Goal: Transaction & Acquisition: Purchase product/service

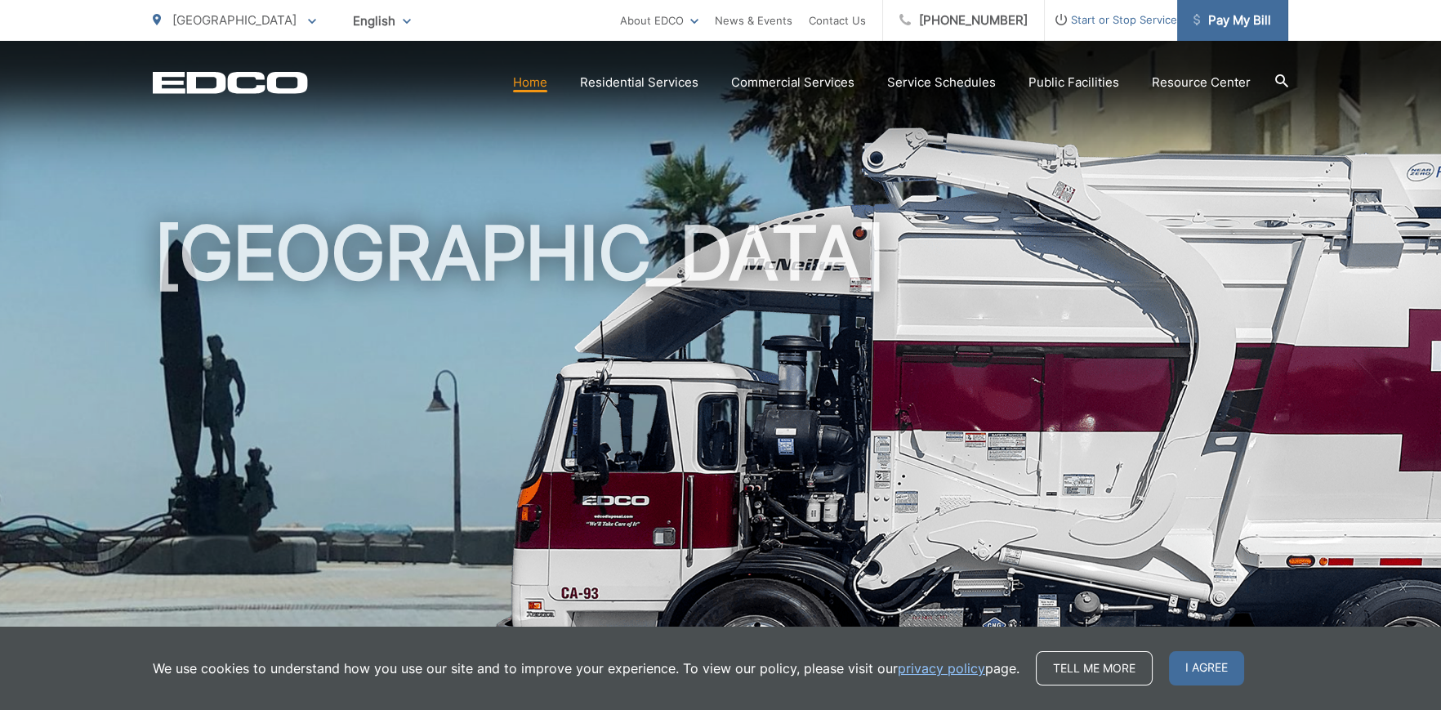
click at [1232, 17] on span "Pay My Bill" at bounding box center [1232, 21] width 78 height 20
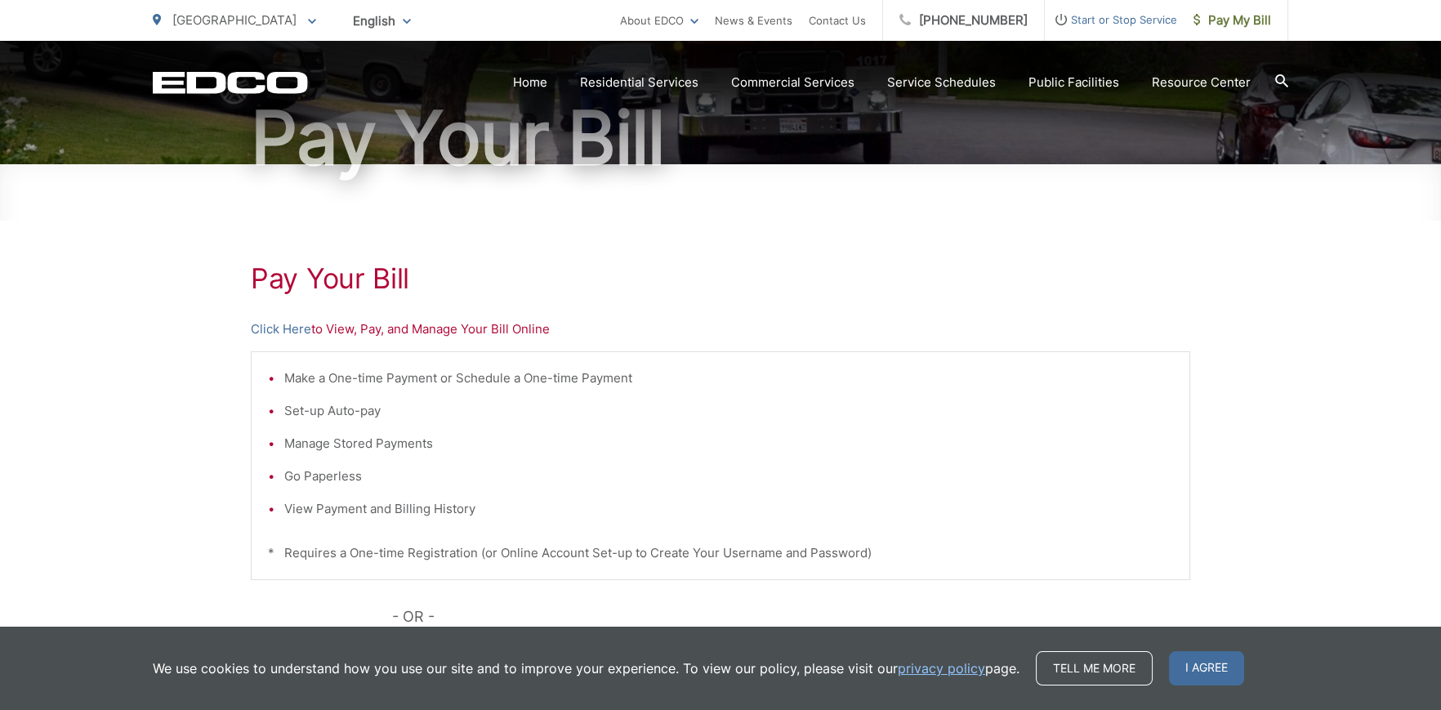
scroll to position [163, 0]
click at [280, 326] on link "Click Here" at bounding box center [281, 329] width 60 height 20
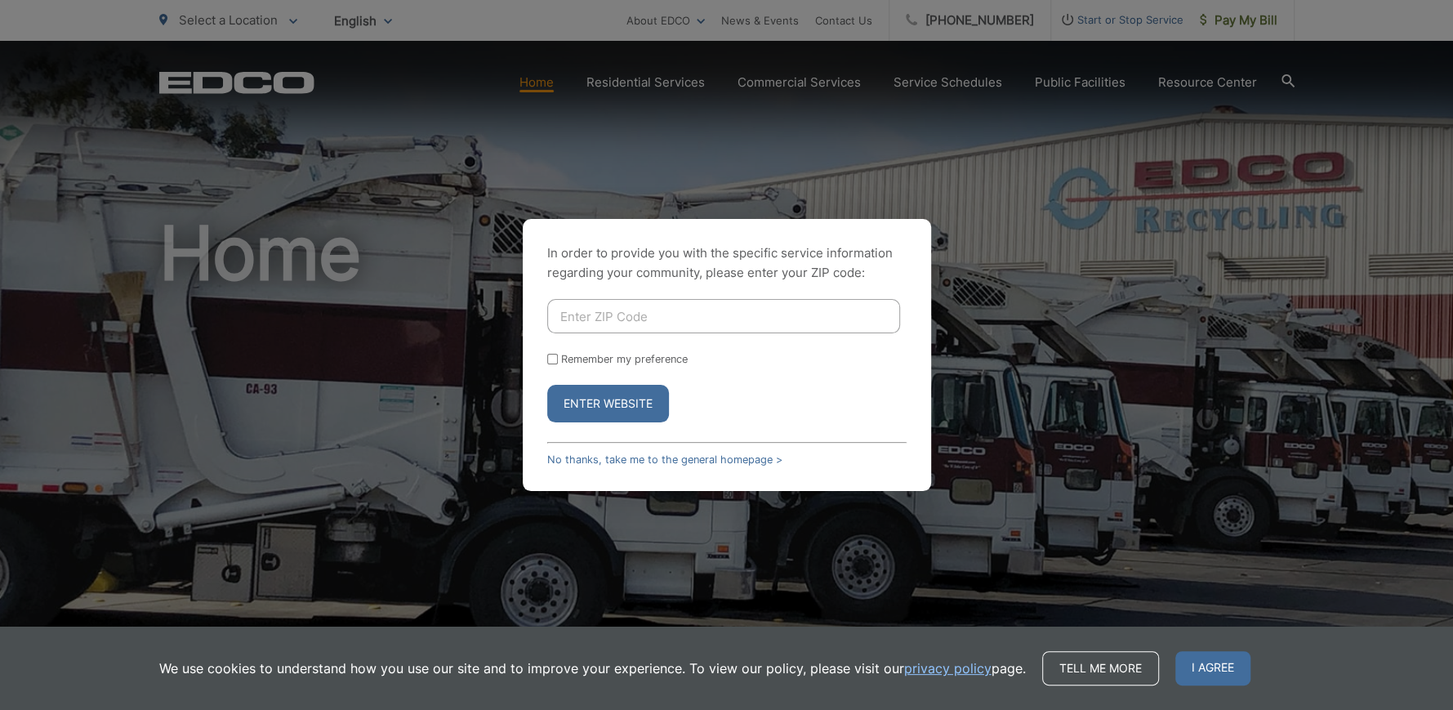
click at [597, 314] on input "Enter ZIP Code" at bounding box center [723, 316] width 353 height 34
type input "91932"
click at [554, 359] on input "Remember my preference" at bounding box center [552, 359] width 11 height 11
checkbox input "true"
click at [601, 399] on button "Enter Website" at bounding box center [608, 404] width 122 height 38
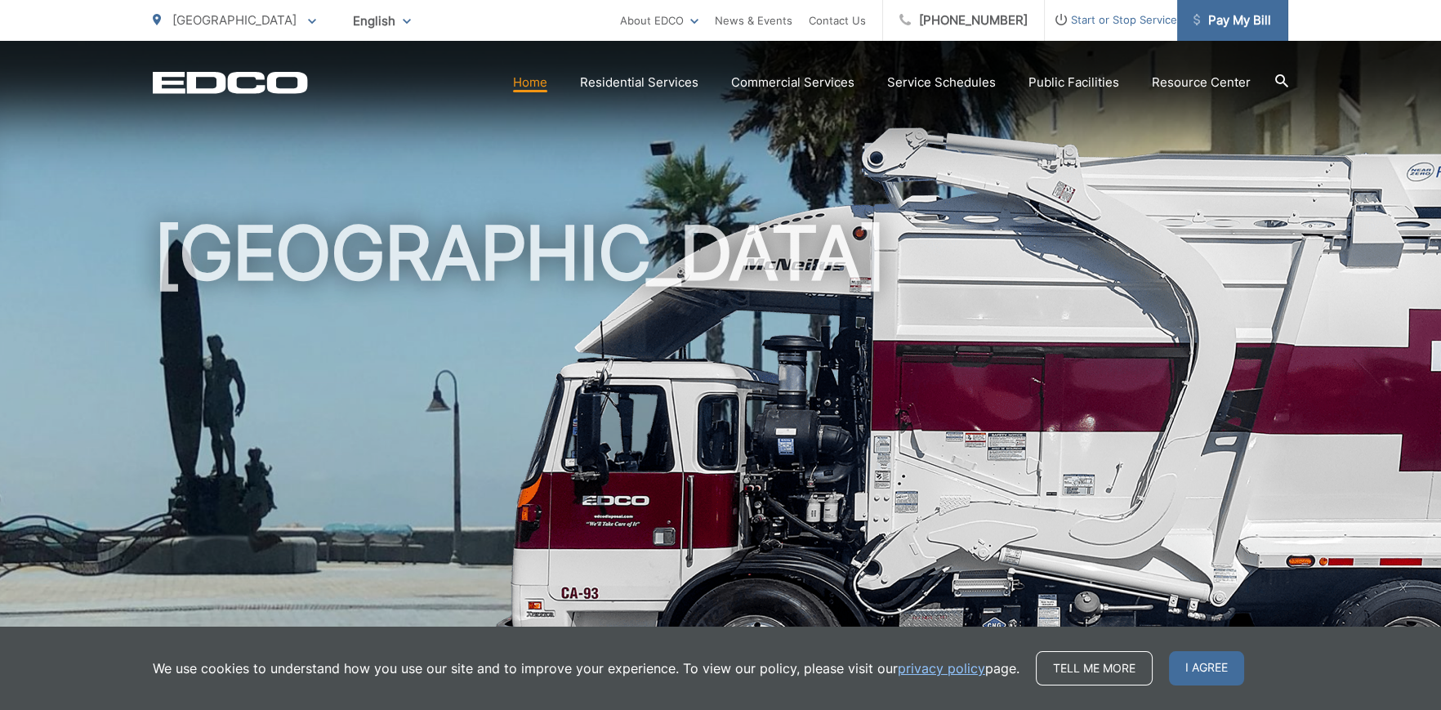
click at [1247, 15] on span "Pay My Bill" at bounding box center [1232, 21] width 78 height 20
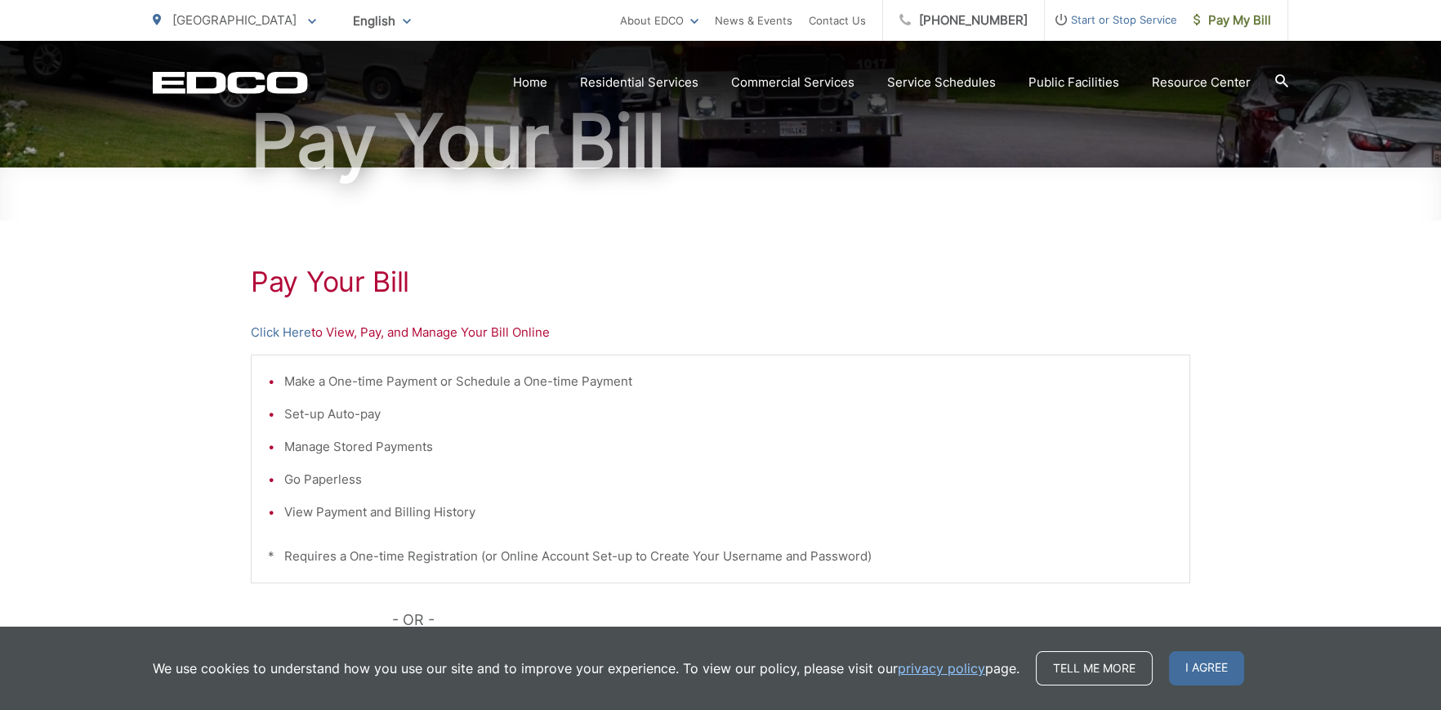
scroll to position [163, 0]
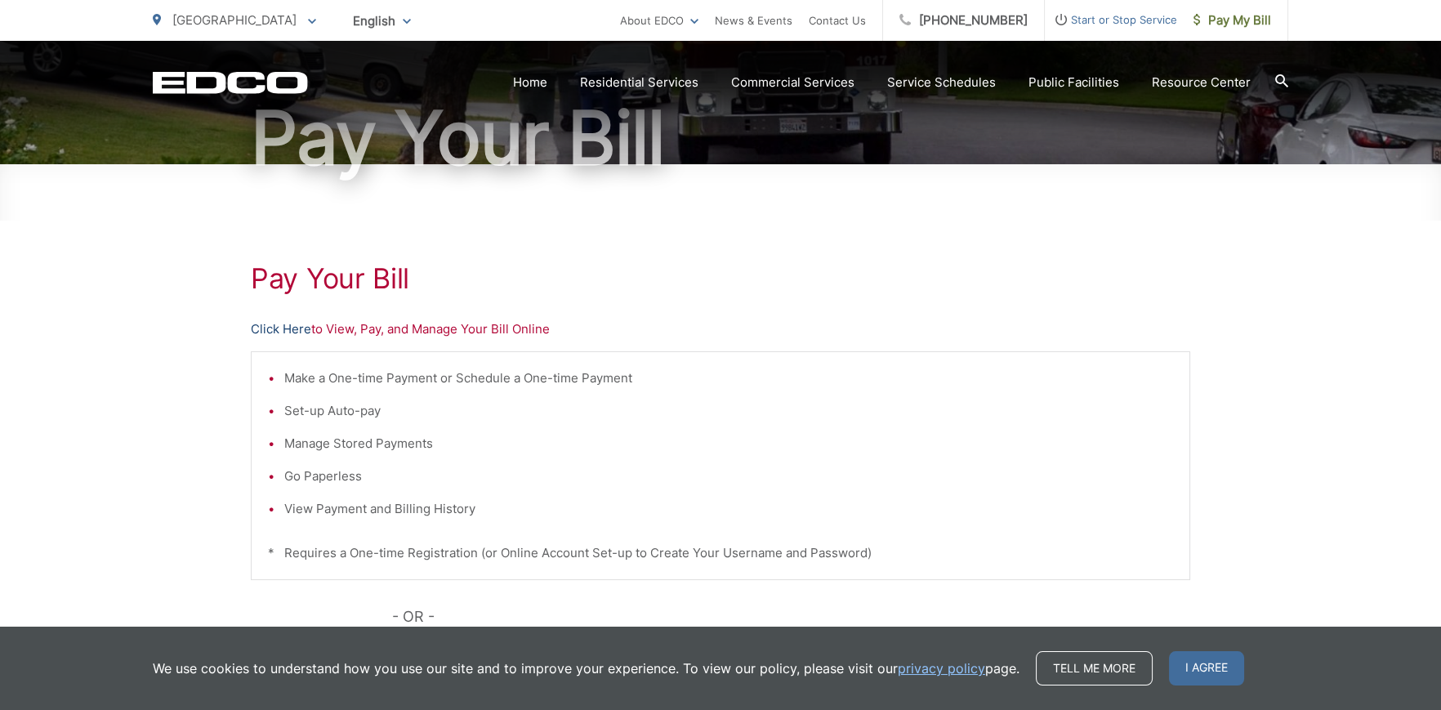
click at [280, 327] on link "Click Here" at bounding box center [281, 329] width 60 height 20
